Goal: Navigation & Orientation: Find specific page/section

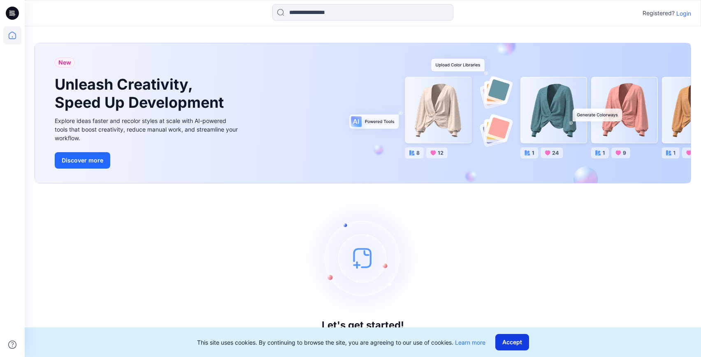
click at [513, 343] on button "Accept" at bounding box center [512, 342] width 34 height 16
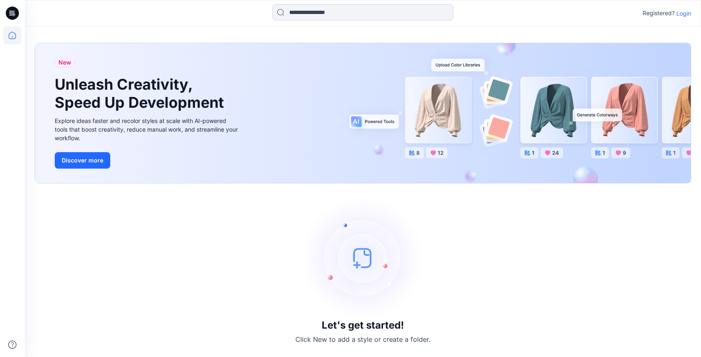
click at [688, 12] on p "Login" at bounding box center [683, 13] width 15 height 9
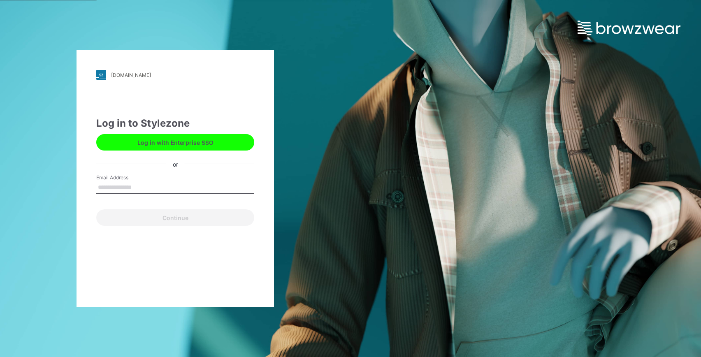
click at [139, 191] on input "Email Address" at bounding box center [175, 187] width 158 height 12
type input "**********"
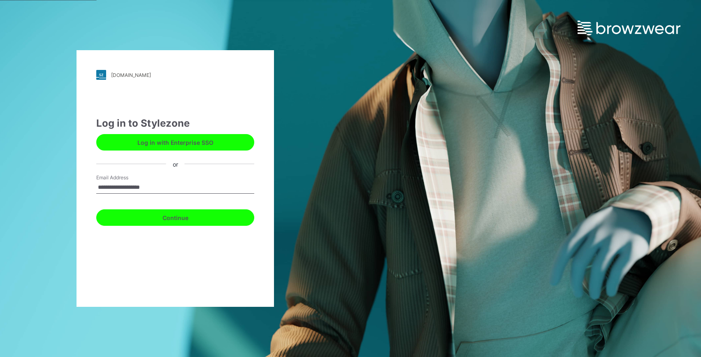
click at [173, 216] on button "Continue" at bounding box center [175, 217] width 158 height 16
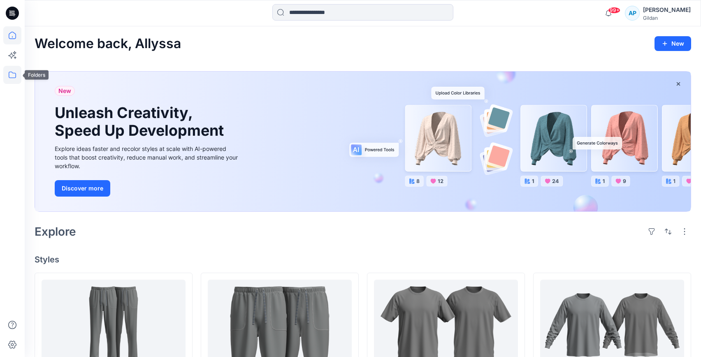
click at [6, 73] on icon at bounding box center [12, 75] width 18 height 18
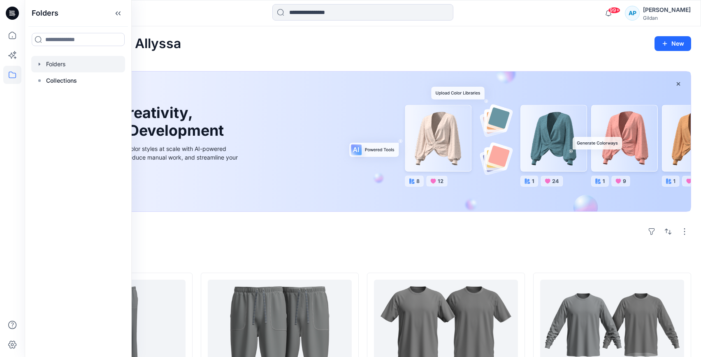
click at [39, 67] on icon "button" at bounding box center [39, 64] width 7 height 7
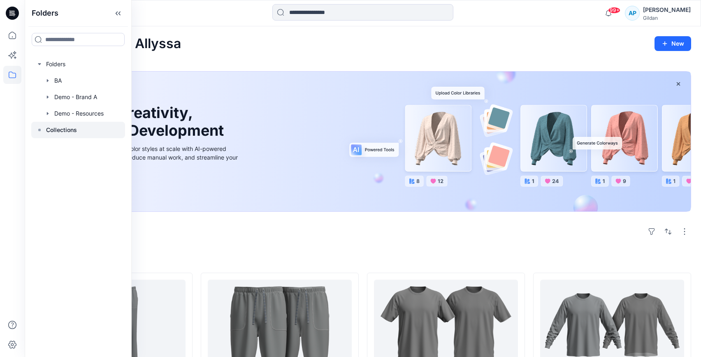
click at [61, 129] on p "Collections" at bounding box center [61, 130] width 31 height 10
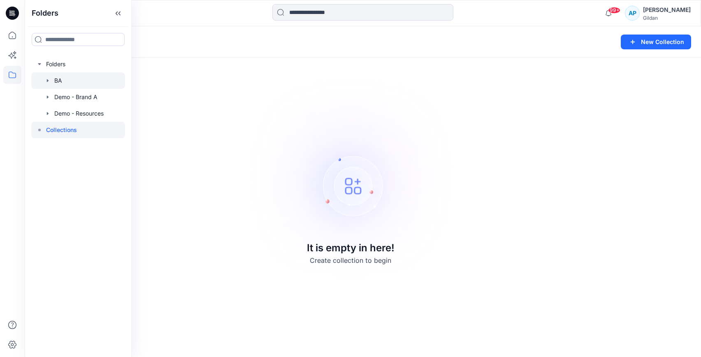
click at [58, 78] on div at bounding box center [78, 80] width 94 height 16
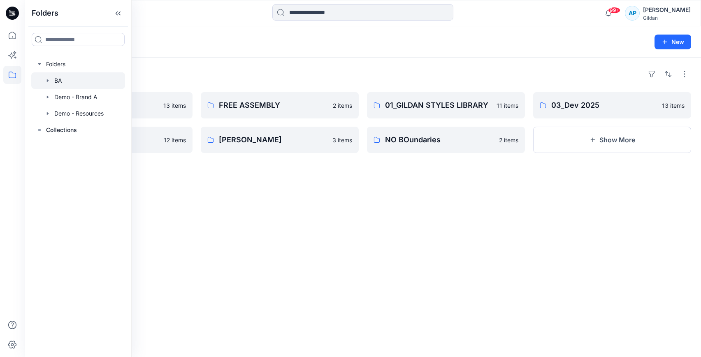
click at [227, 211] on div "Folders 03_Dev 2026 13 items ATHLETIC WORKS 12 items FREE ASSEMBLY 2 items GEOR…" at bounding box center [363, 207] width 676 height 299
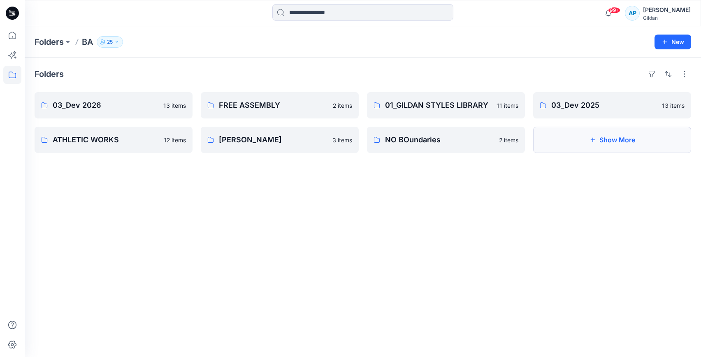
click at [582, 131] on button "Show More" at bounding box center [612, 140] width 158 height 26
